Goal: Communication & Community: Ask a question

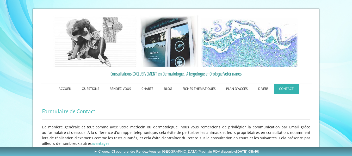
click at [283, 89] on link "CONTACT" at bounding box center [286, 89] width 25 height 10
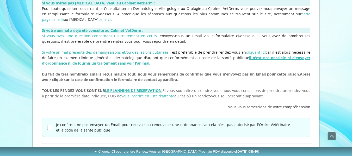
scroll to position [175, 0]
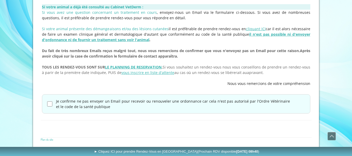
click at [49, 104] on input "Je confirme ne pas envoyer un Email pour recevoir ou renouveler une ordonnance …" at bounding box center [49, 103] width 5 height 5
checkbox input "true"
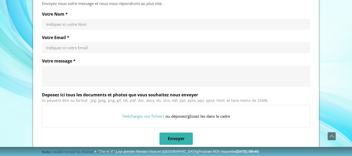
scroll to position [292, 0]
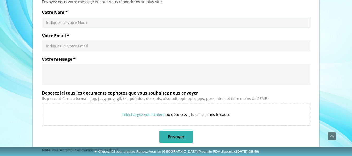
click at [117, 20] on input "Votre Nom *" at bounding box center [176, 22] width 260 height 5
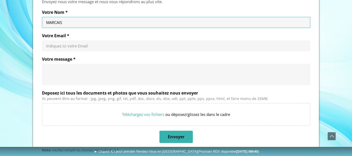
type input "MARCAIS"
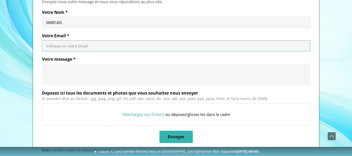
click at [85, 48] on input "Votre Email *" at bounding box center [176, 45] width 260 height 5
type input "[EMAIL_ADDRESS][DOMAIN_NAME]"
click at [75, 72] on textarea "Votre message *" at bounding box center [176, 75] width 260 height 16
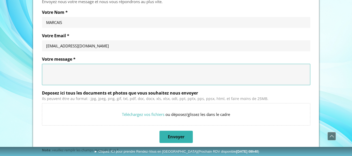
type textarea "b"
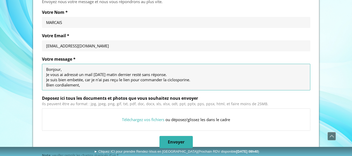
click at [79, 80] on textarea "Bonjour, Je vous ai adressé un mail [DATE] matin dernier resté sans réponse. Je…" at bounding box center [176, 77] width 260 height 21
type textarea "Bonjour, Je vous ai adressé un mail [DATE] matin dernier resté sans réponse. Je…"
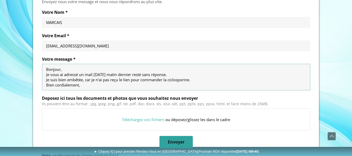
click at [173, 141] on span "Envoyer" at bounding box center [176, 142] width 17 height 5
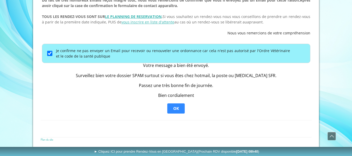
click at [175, 110] on span "OK" at bounding box center [176, 108] width 6 height 5
